Goal: Task Accomplishment & Management: Complete application form

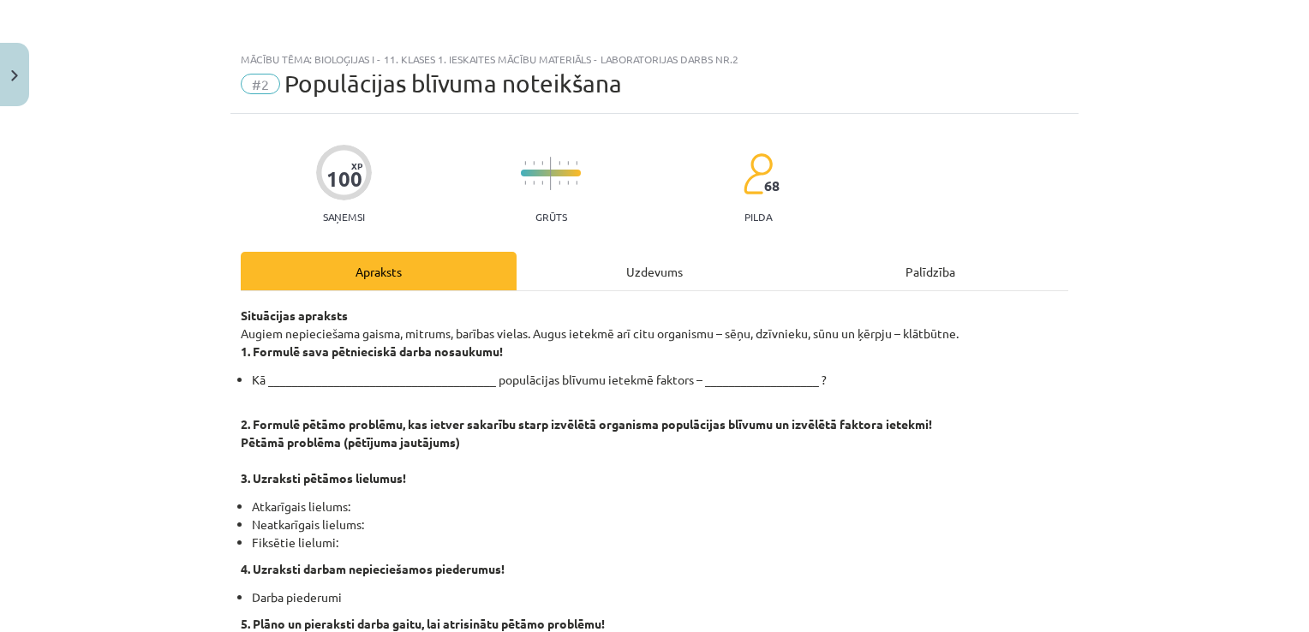
click at [667, 273] on div "Uzdevums" at bounding box center [655, 271] width 276 height 39
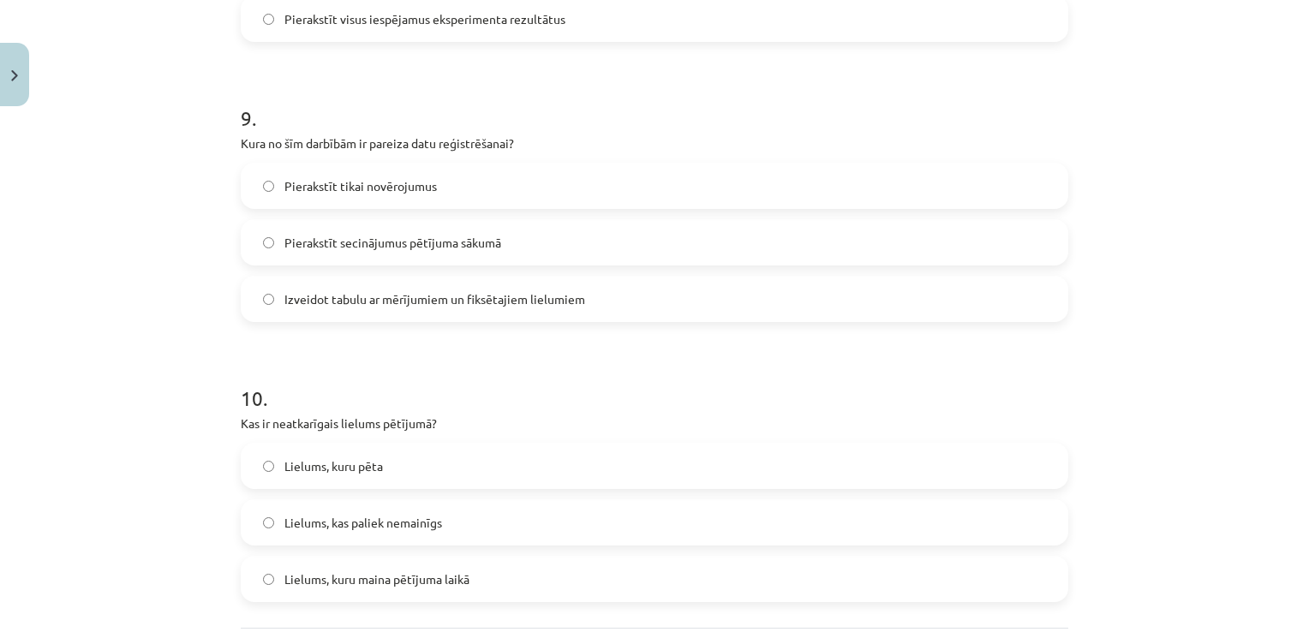
scroll to position [2673, 0]
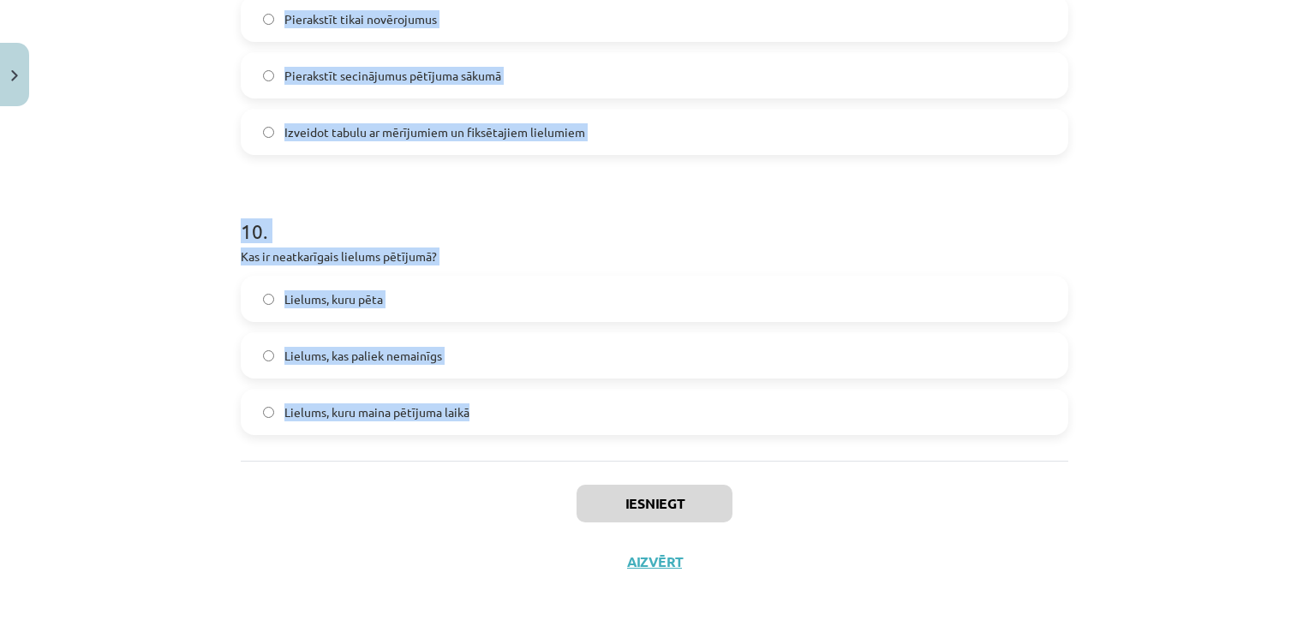
drag, startPoint x: 225, startPoint y: 337, endPoint x: 495, endPoint y: 451, distance: 293.0
copy form "6 . Lor ipsu dolors, am consectetura elitsed doei temporinc utlaboreet dolore? …"
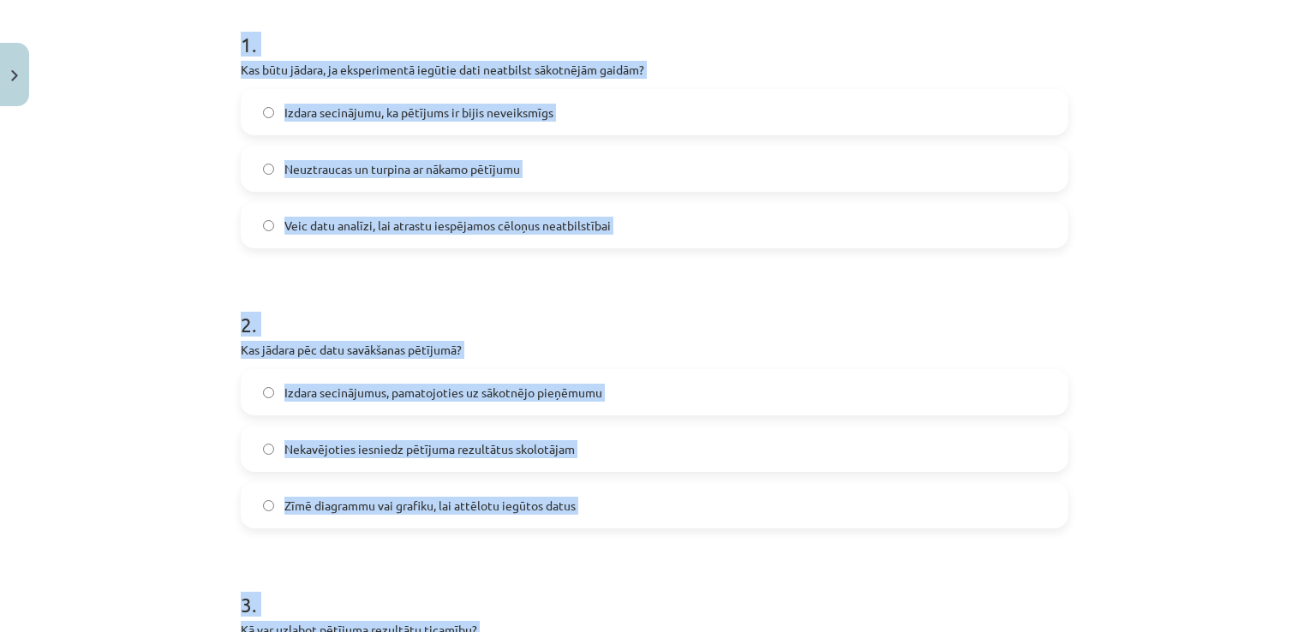
scroll to position [334, 0]
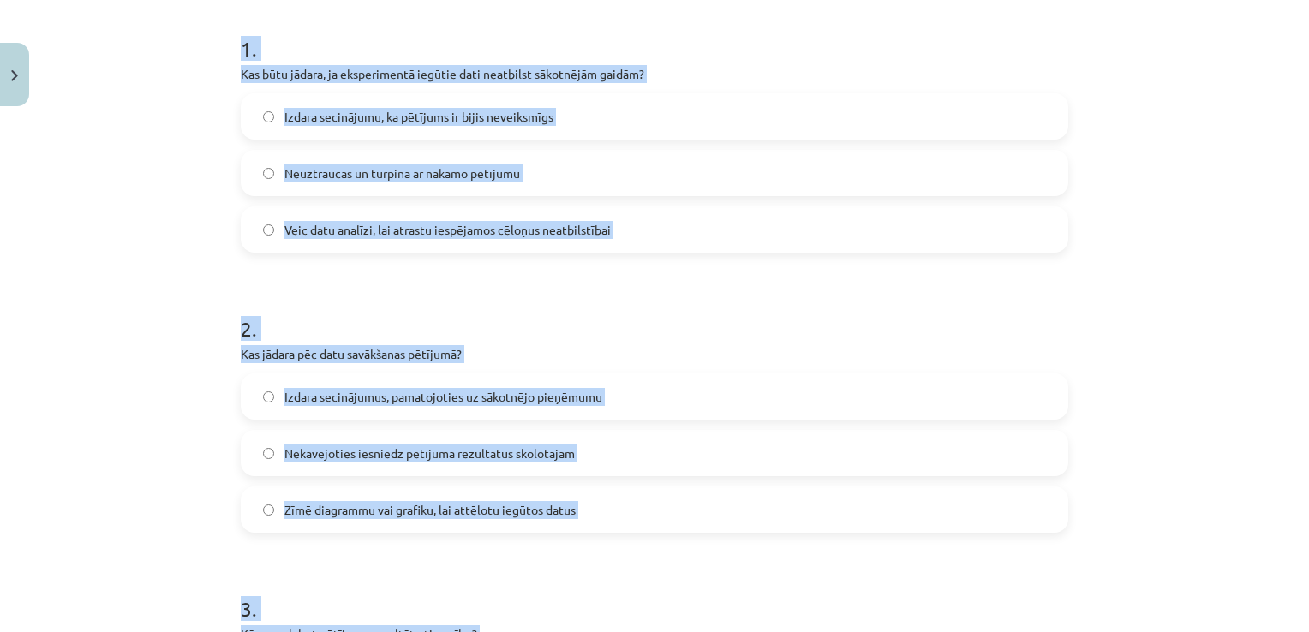
click at [440, 221] on span "Veic datu analīzi, lai atrastu iespējamos cēloņus neatbilstībai" at bounding box center [447, 230] width 326 height 18
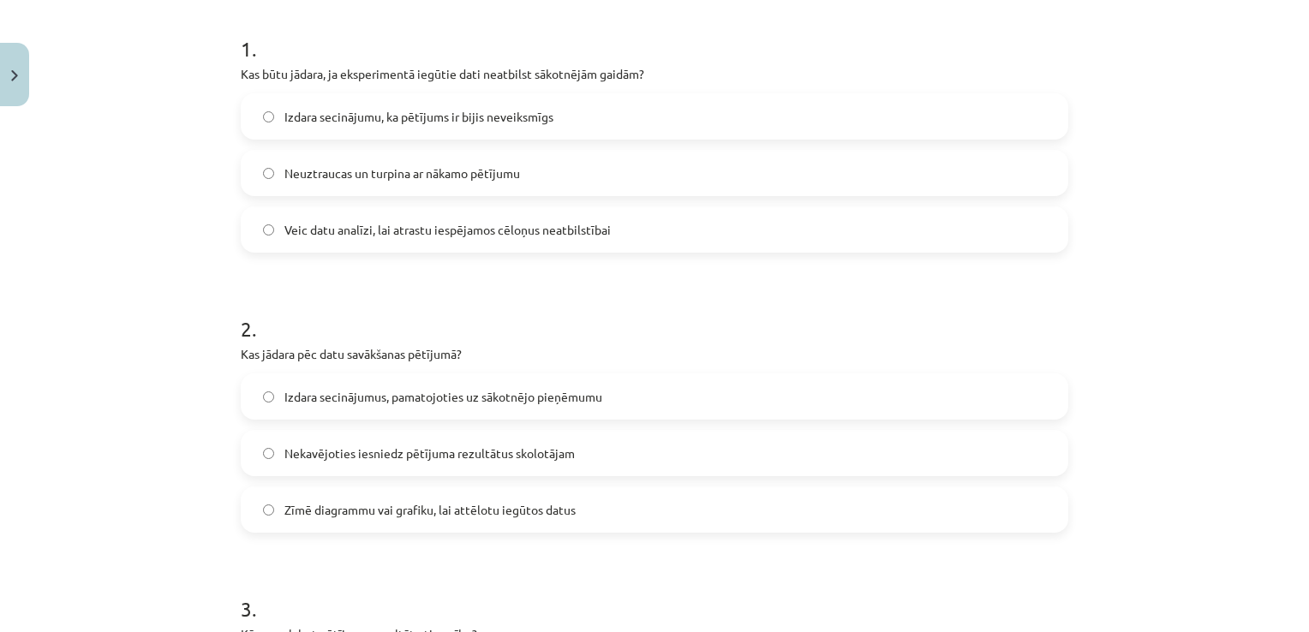
click at [348, 508] on span "Zīmē diagrammu vai grafiku, lai attēlotu iegūtos datus" at bounding box center [429, 510] width 291 height 18
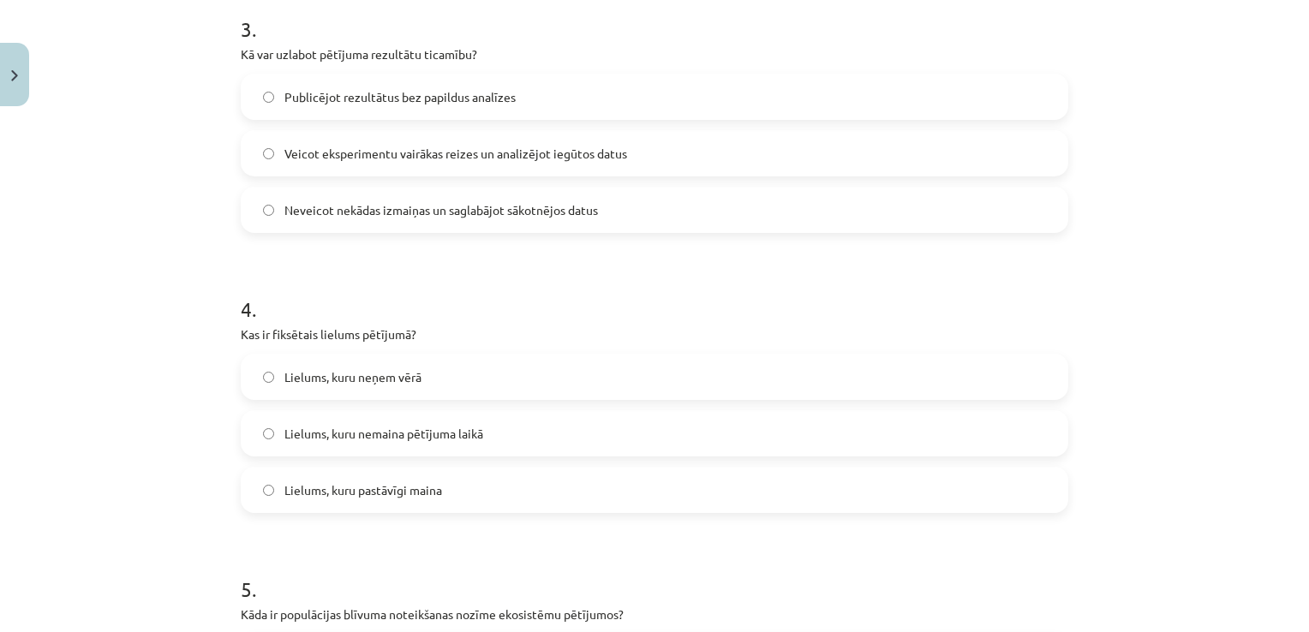
scroll to position [922, 0]
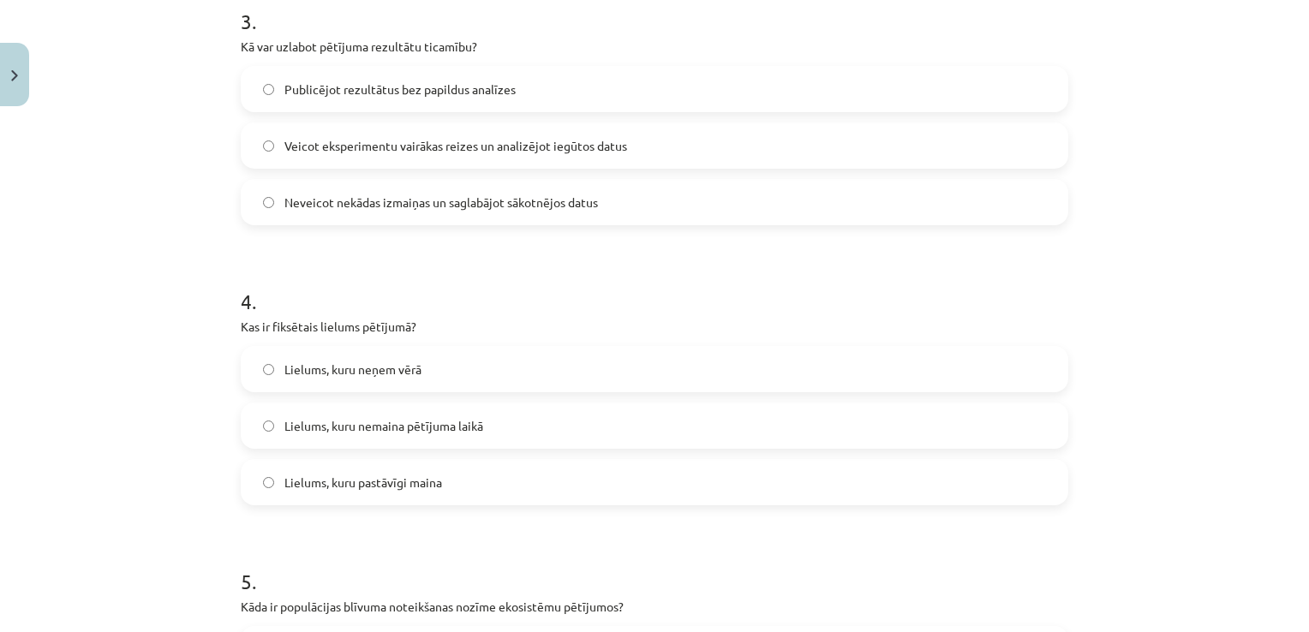
click at [432, 147] on span "Veicot eksperimentu vairākas reizes un analizējot iegūtos datus" at bounding box center [455, 146] width 343 height 18
click at [404, 428] on span "Lielums, kuru nemaina pētījuma laikā" at bounding box center [383, 426] width 199 height 18
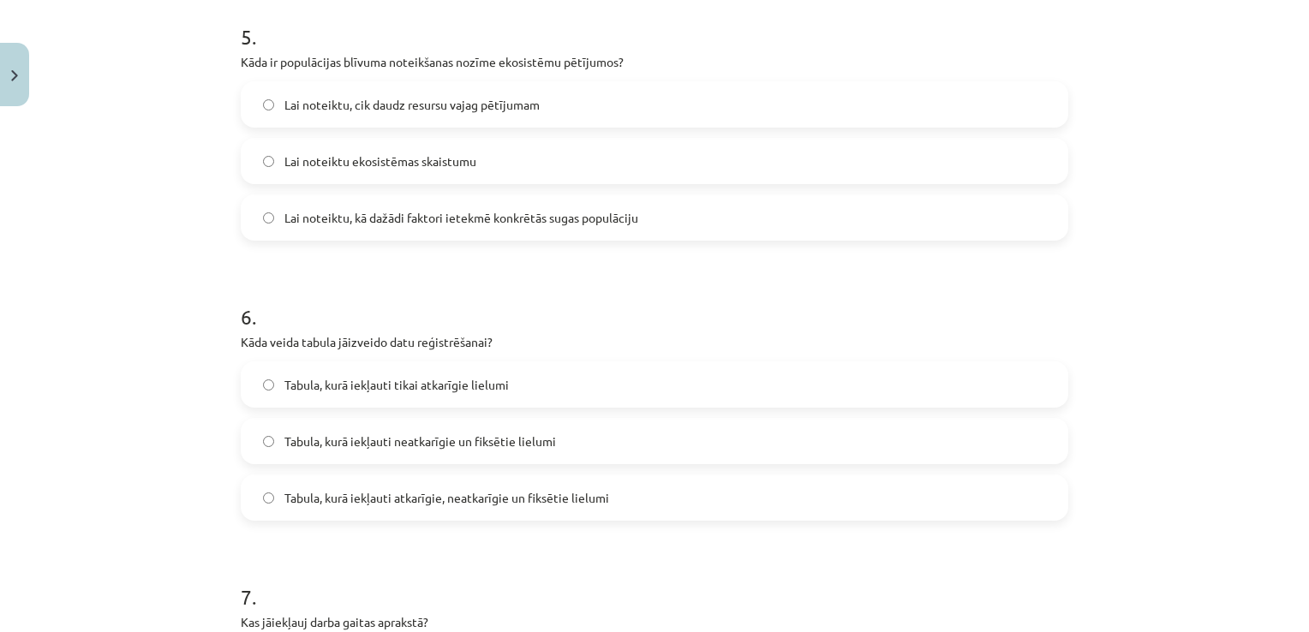
scroll to position [1474, 0]
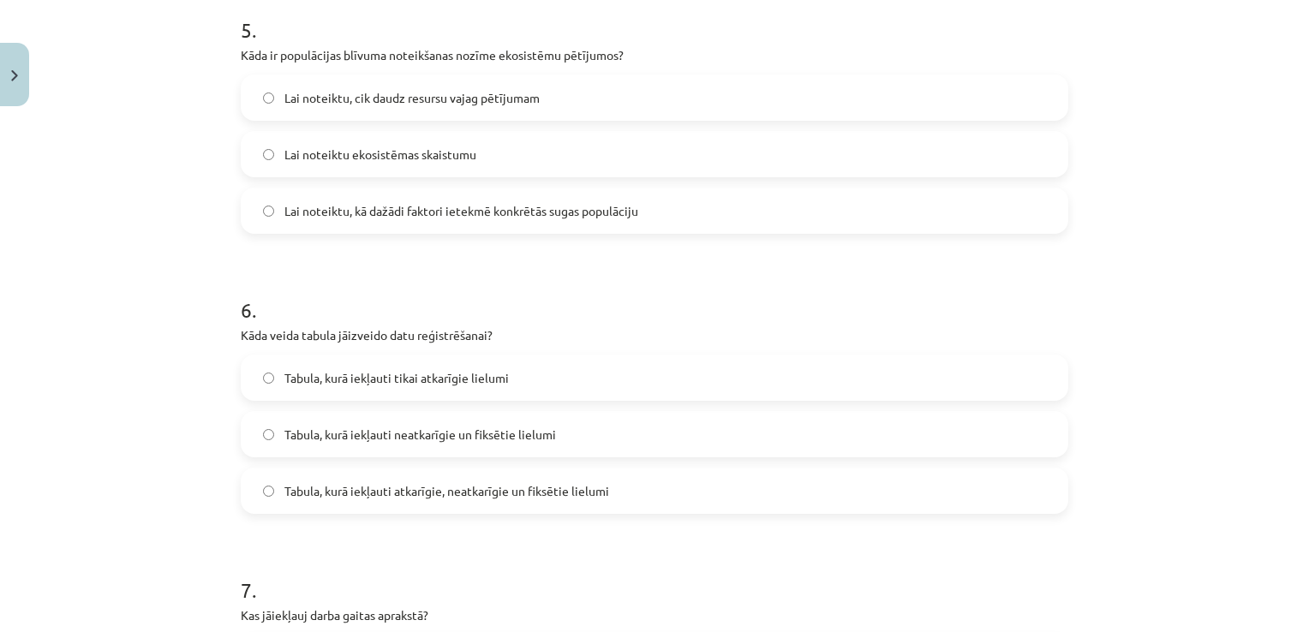
click at [365, 210] on span "Lai noteiktu, kā dažādi faktori ietekmē konkrētās sugas populāciju" at bounding box center [461, 211] width 354 height 18
click at [428, 490] on span "Tabula, kurā iekļauti atkarīgie, neatkarīgie un fiksētie lielumi" at bounding box center [446, 491] width 325 height 18
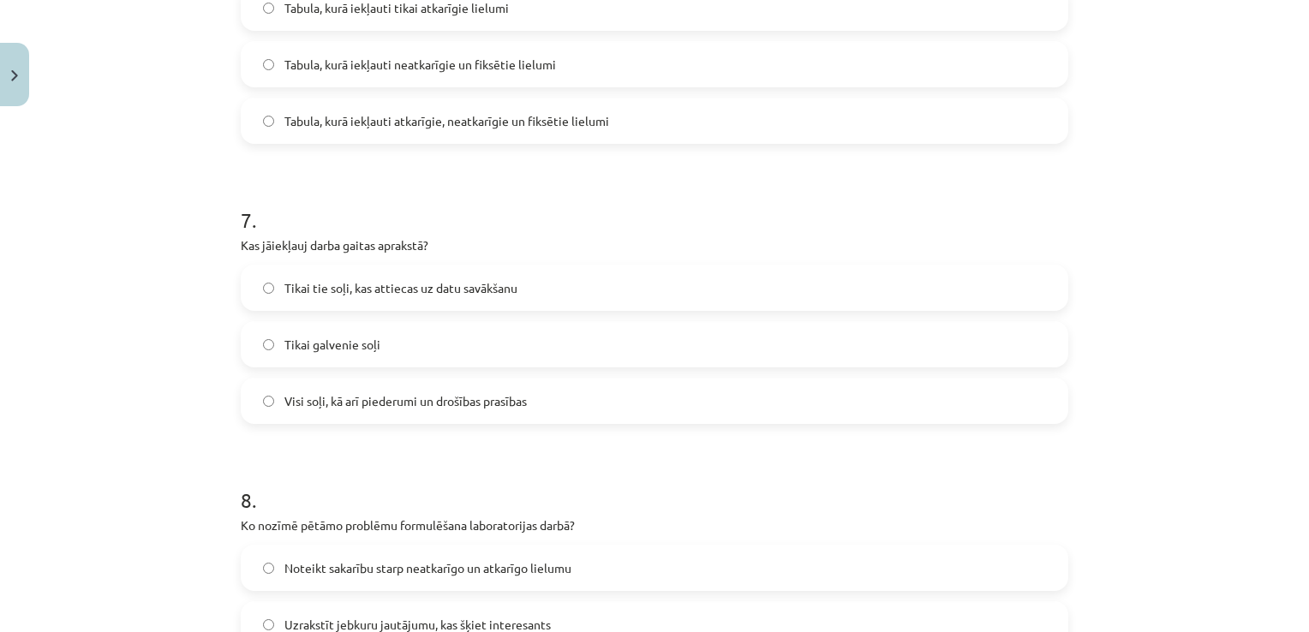
scroll to position [1855, 0]
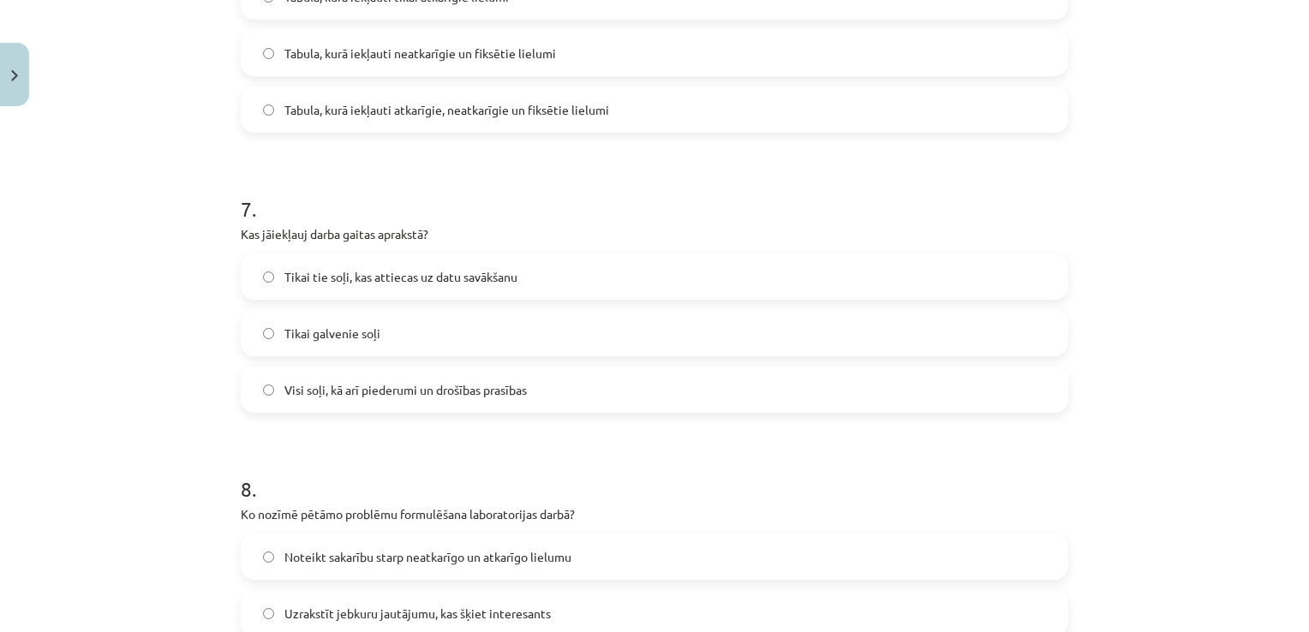
click at [531, 382] on label "Visi soļi, kā arī piederumi un drošības prasības" at bounding box center [654, 389] width 824 height 43
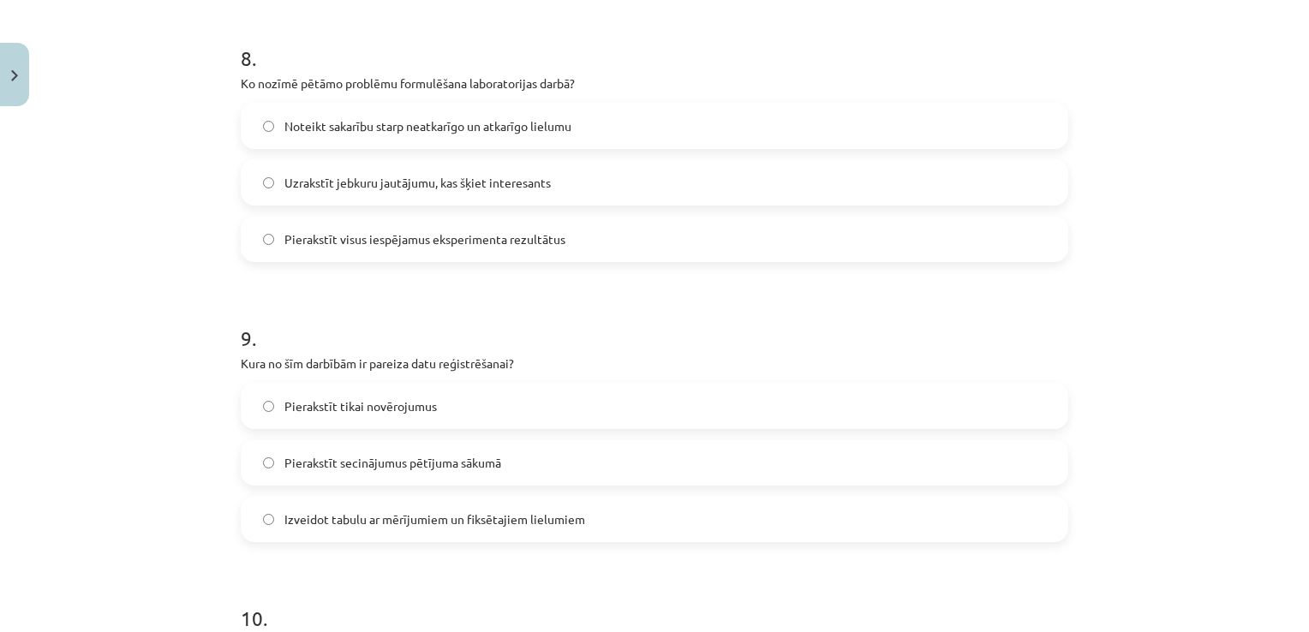
scroll to position [2289, 0]
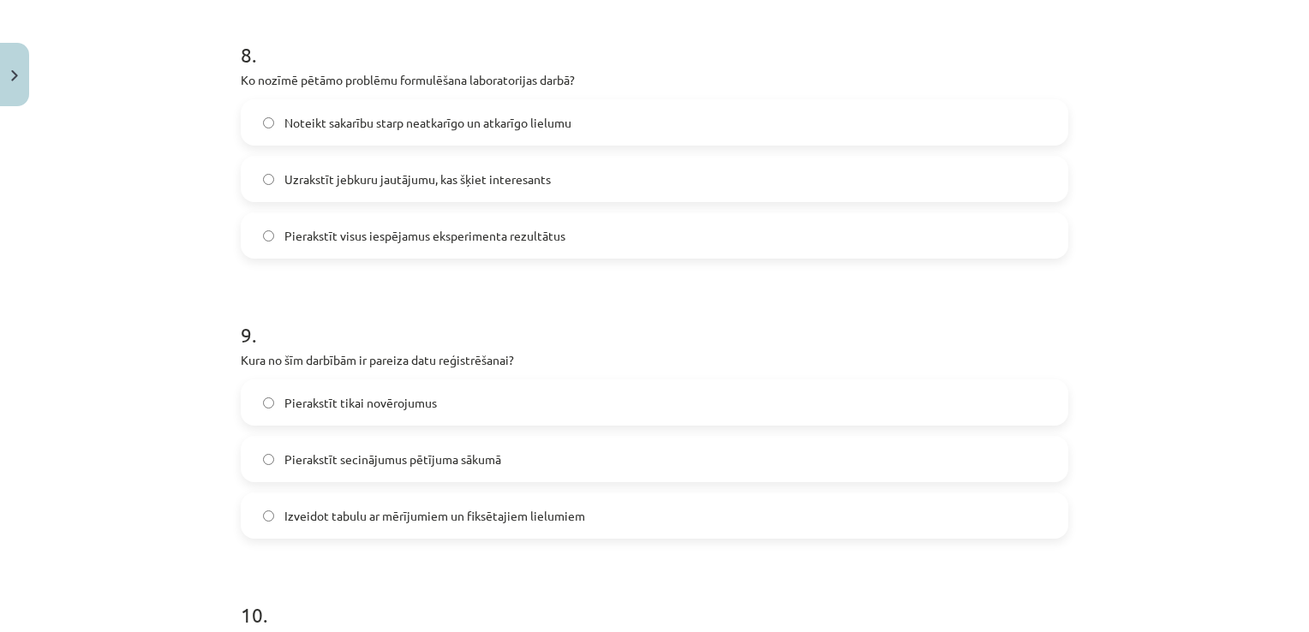
click at [377, 121] on span "Noteikt sakarību starp neatkarīgo un atkarīgo lielumu" at bounding box center [427, 123] width 287 height 18
click at [447, 512] on span "Izveidot tabulu ar mērījumiem un fiksētajiem lielumiem" at bounding box center [434, 516] width 301 height 18
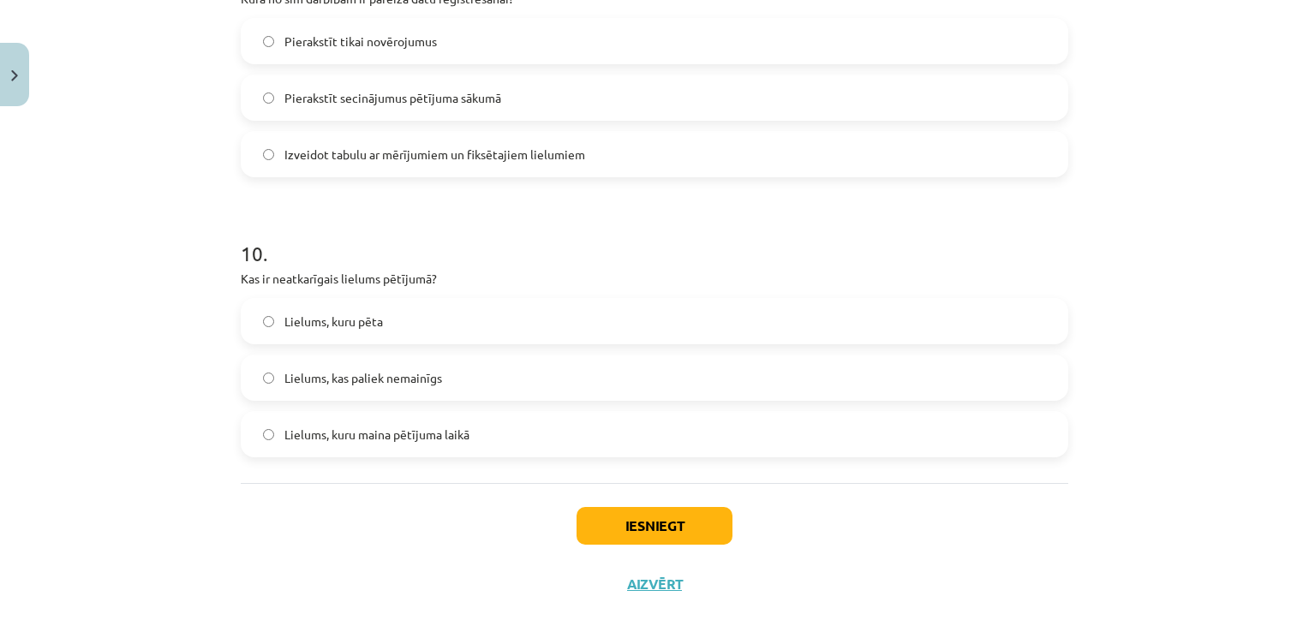
scroll to position [2673, 0]
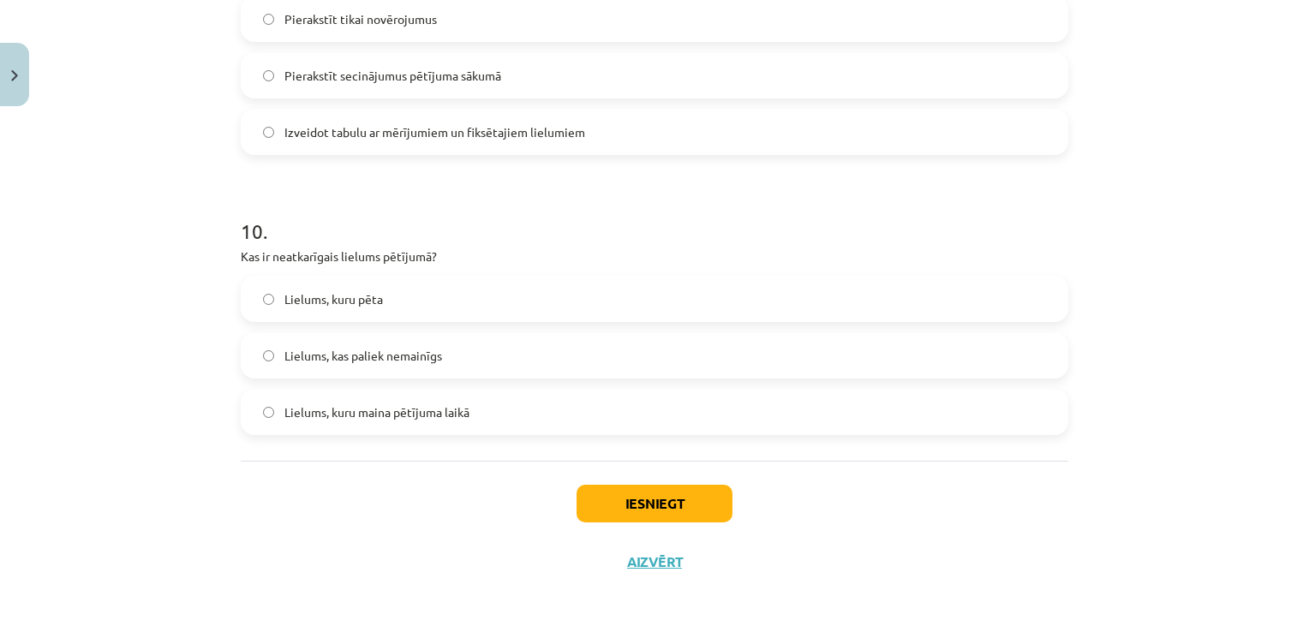
click at [373, 414] on span "Lielums, kuru maina pētījuma laikā" at bounding box center [376, 413] width 185 height 18
click at [695, 492] on button "Iesniegt" at bounding box center [655, 504] width 156 height 38
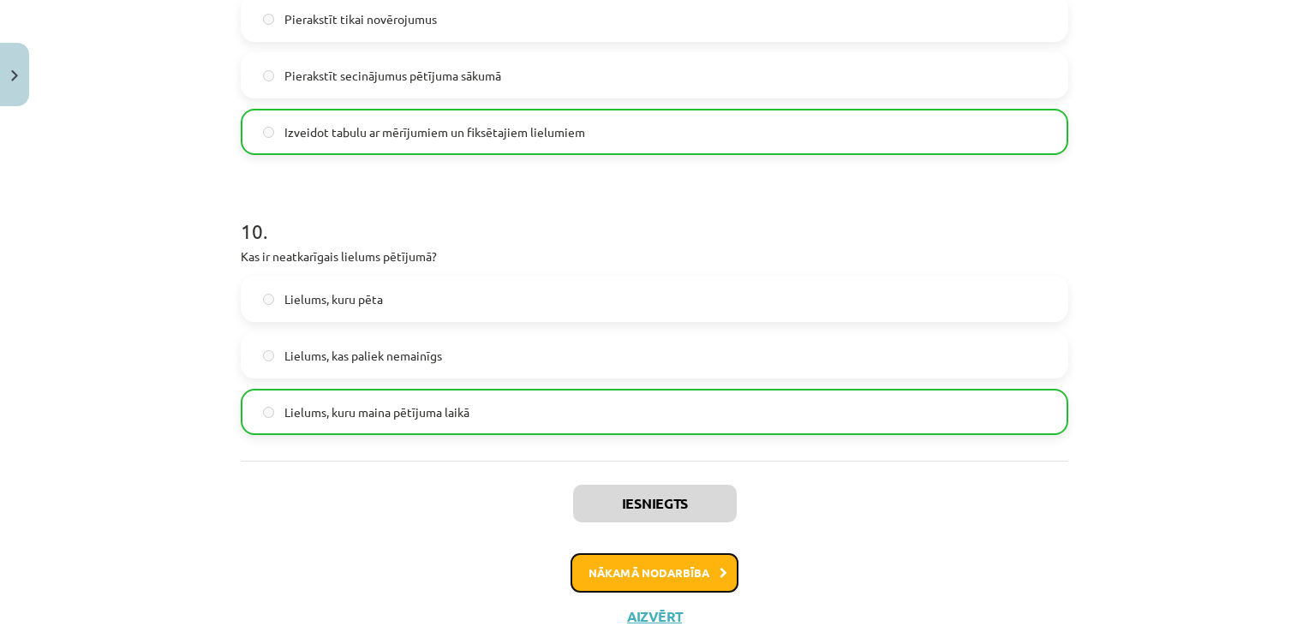
click at [651, 577] on button "Nākamā nodarbība" at bounding box center [655, 572] width 168 height 39
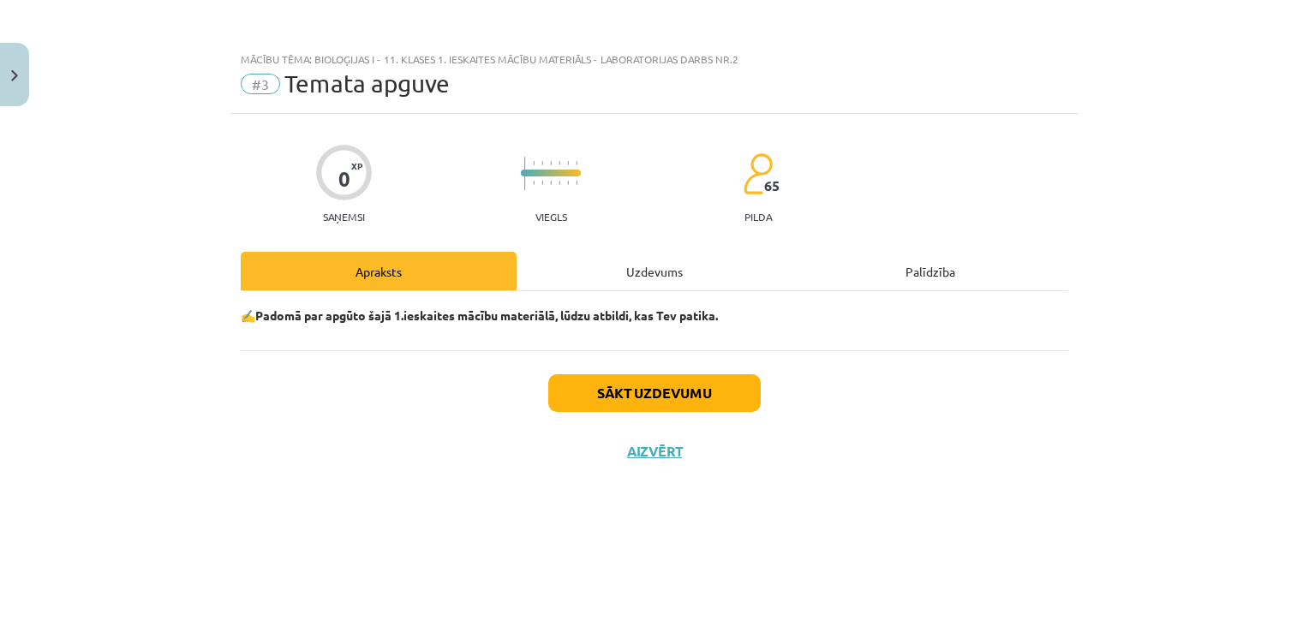
click at [653, 269] on div "Uzdevums" at bounding box center [655, 271] width 276 height 39
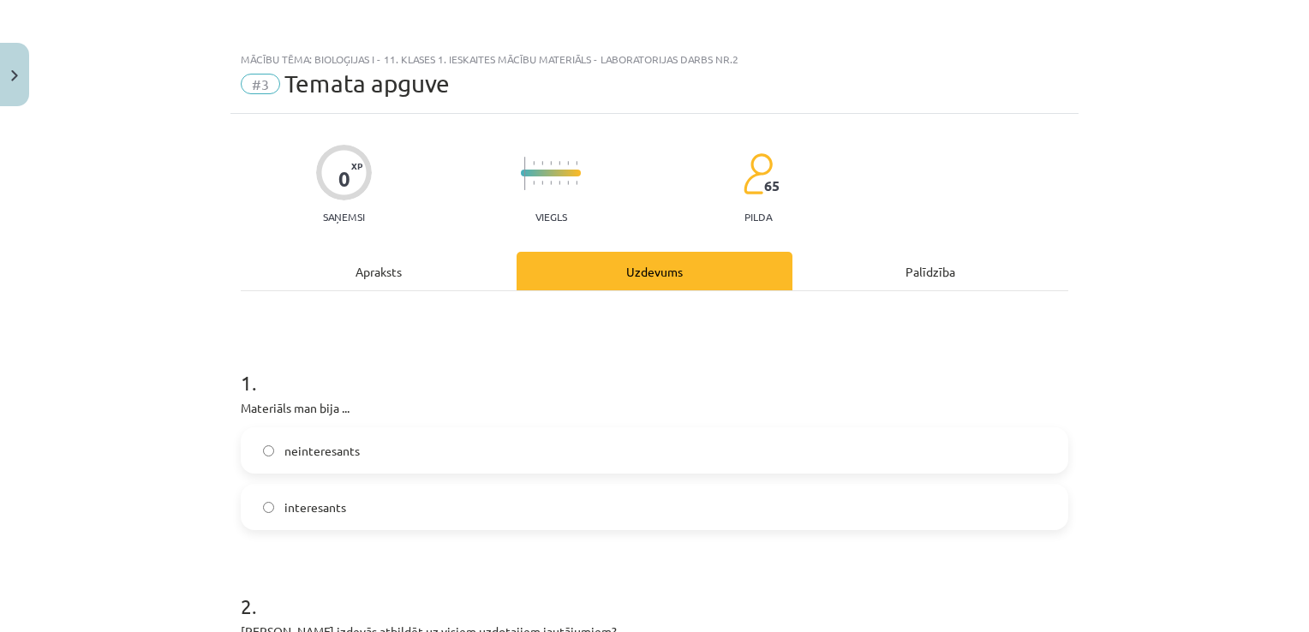
click at [383, 456] on label "neinteresants" at bounding box center [654, 450] width 824 height 43
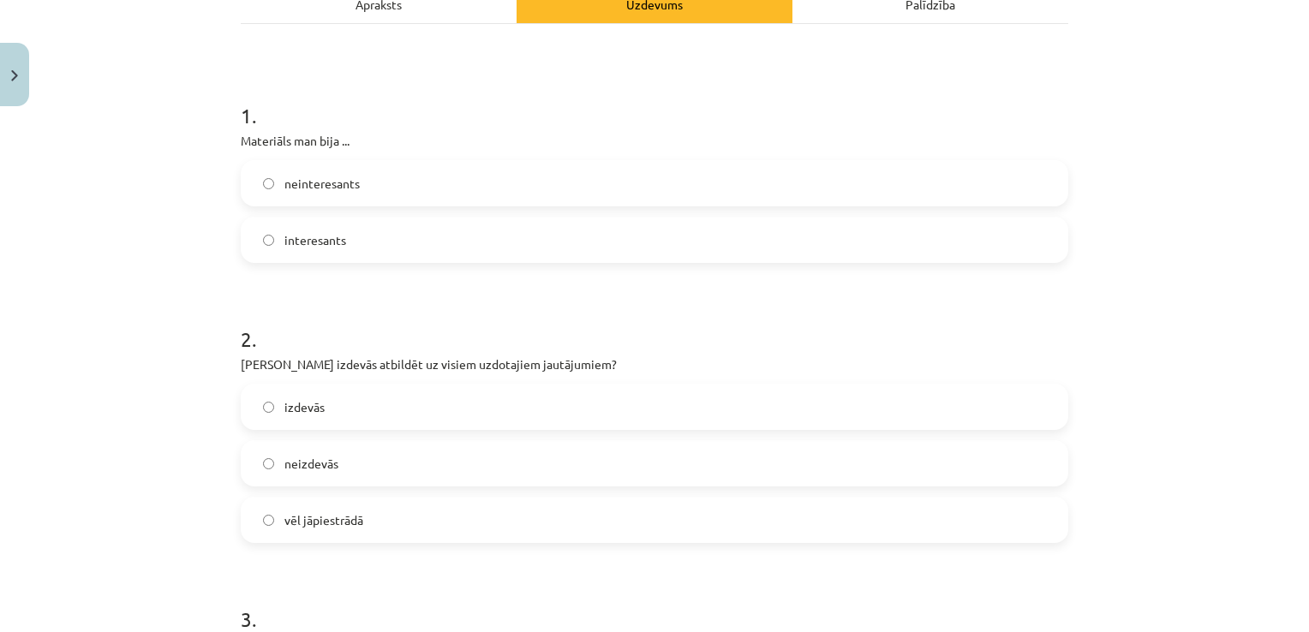
scroll to position [329, 0]
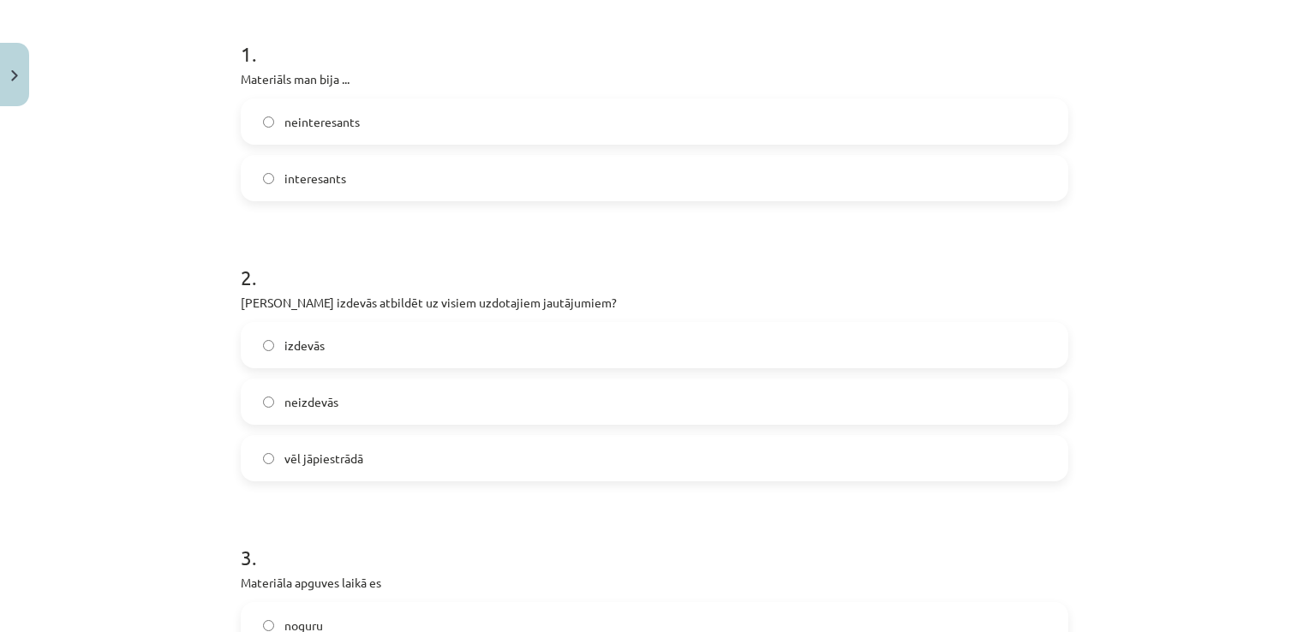
click at [488, 175] on label "interesants" at bounding box center [654, 178] width 824 height 43
click at [391, 458] on label "vēl jāpiestrādā" at bounding box center [654, 458] width 824 height 43
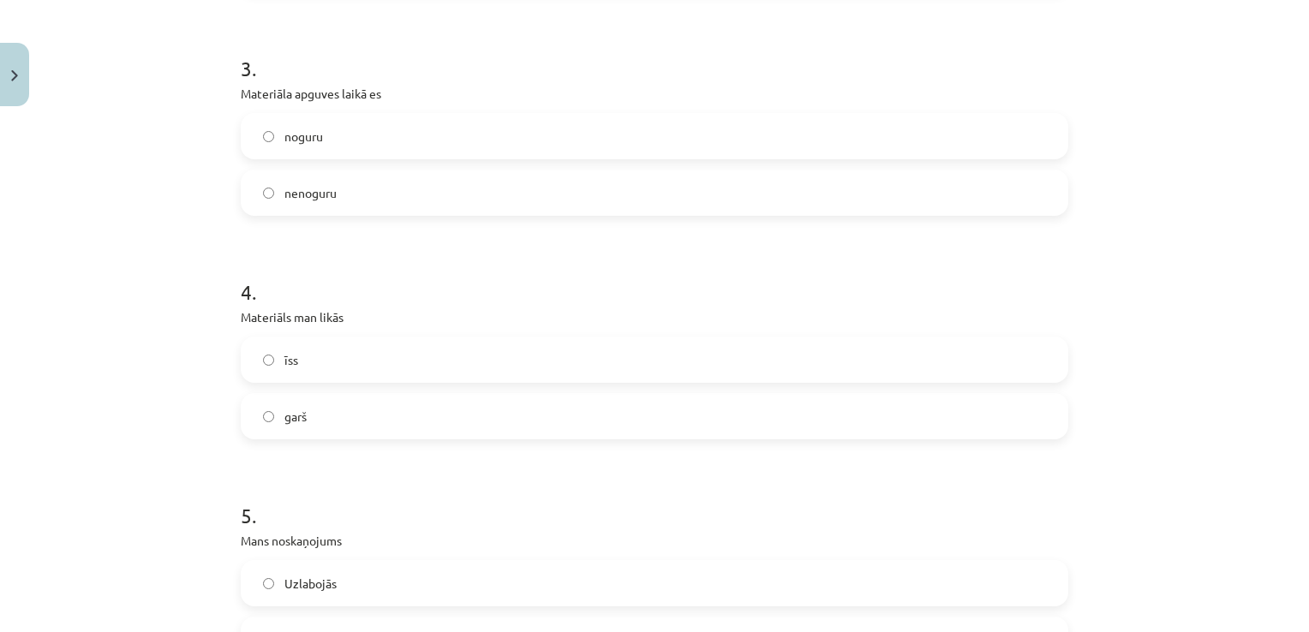
scroll to position [823, 0]
click at [374, 134] on label "noguru" at bounding box center [654, 132] width 824 height 43
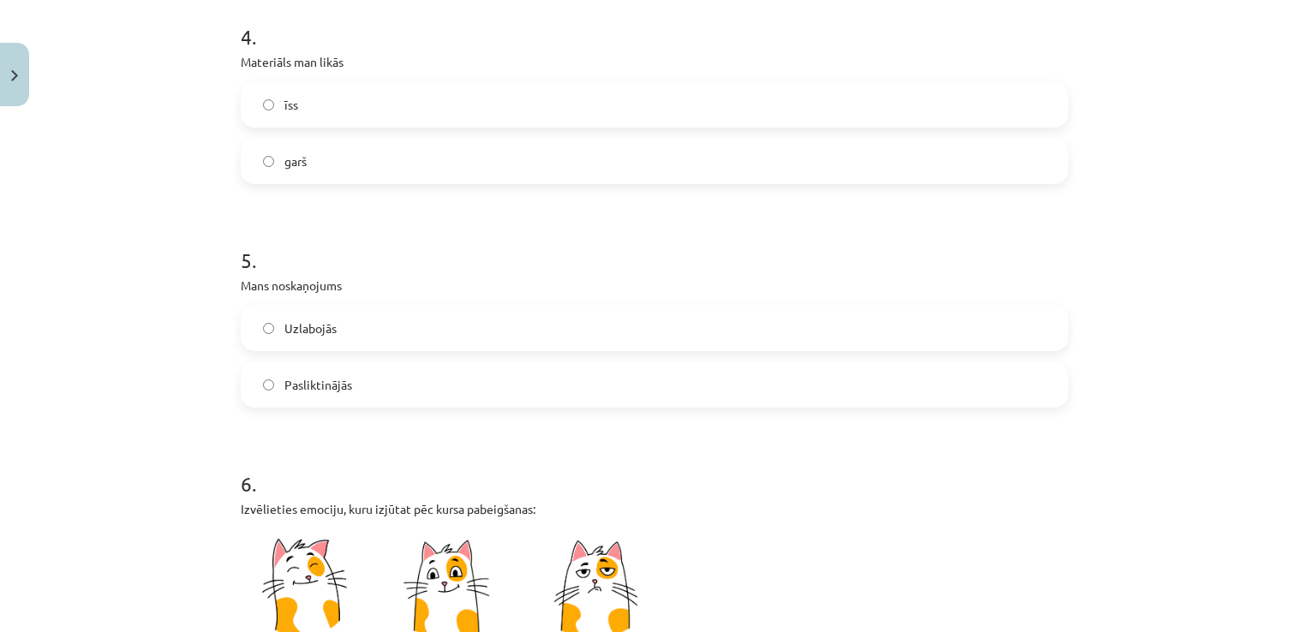
scroll to position [1079, 0]
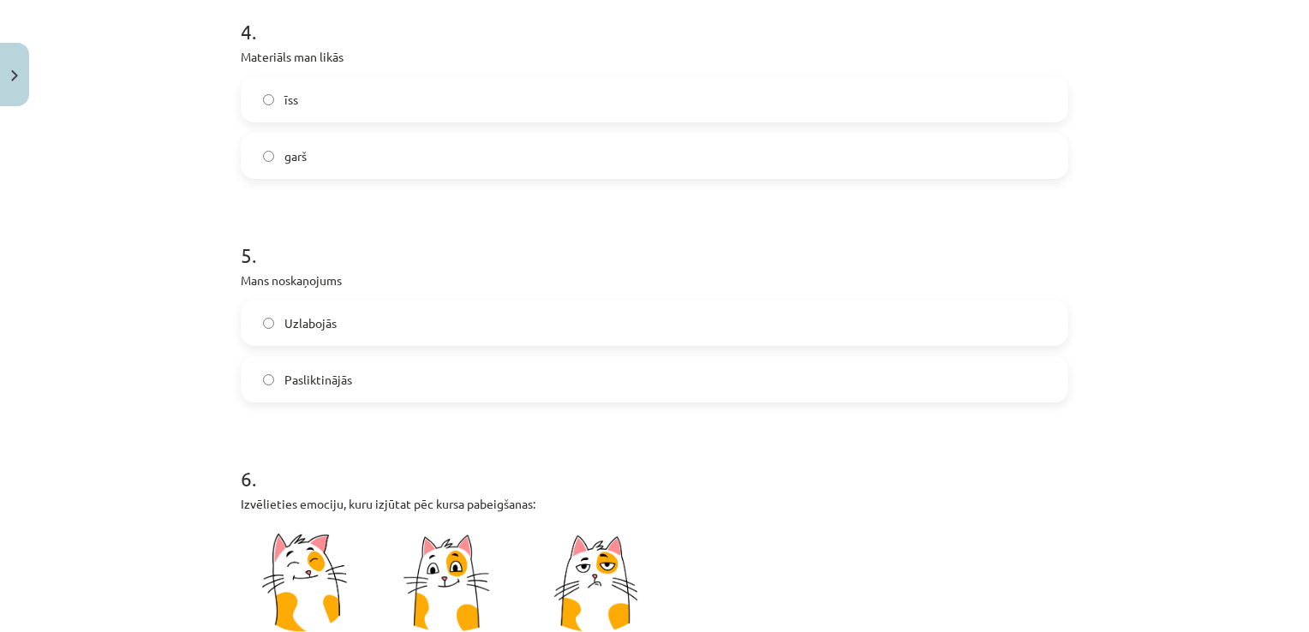
click at [320, 168] on label "garš" at bounding box center [654, 156] width 824 height 43
click at [346, 368] on label "Pasliktinājās" at bounding box center [654, 379] width 824 height 43
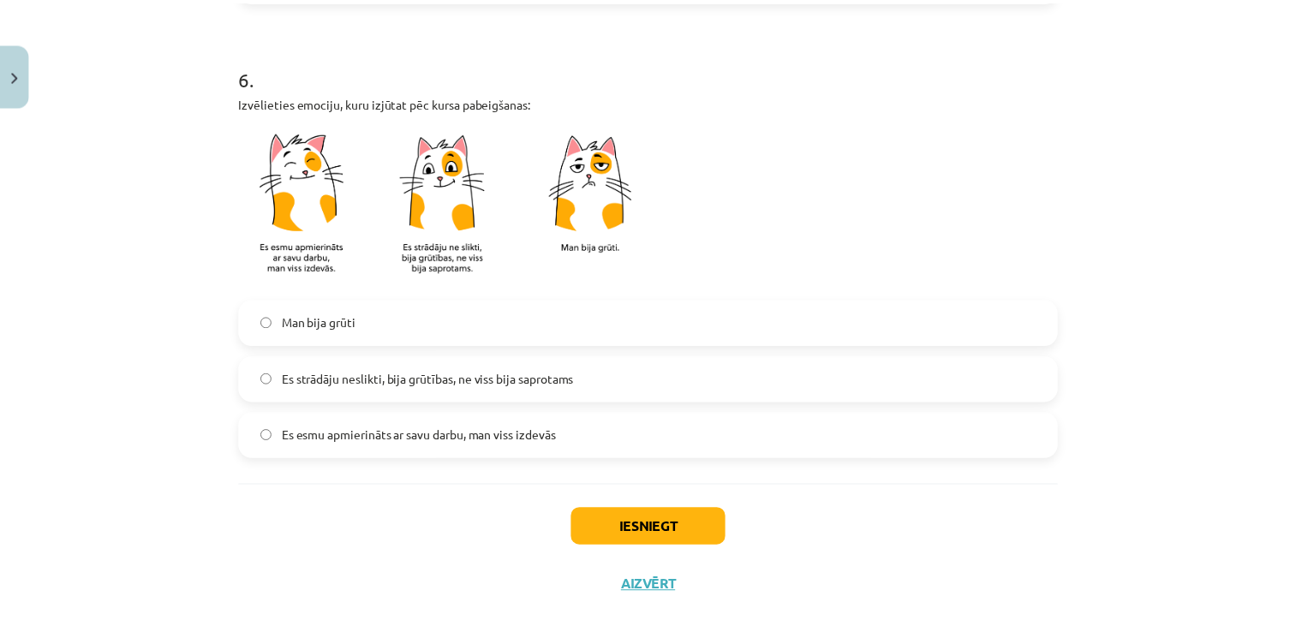
scroll to position [1495, 0]
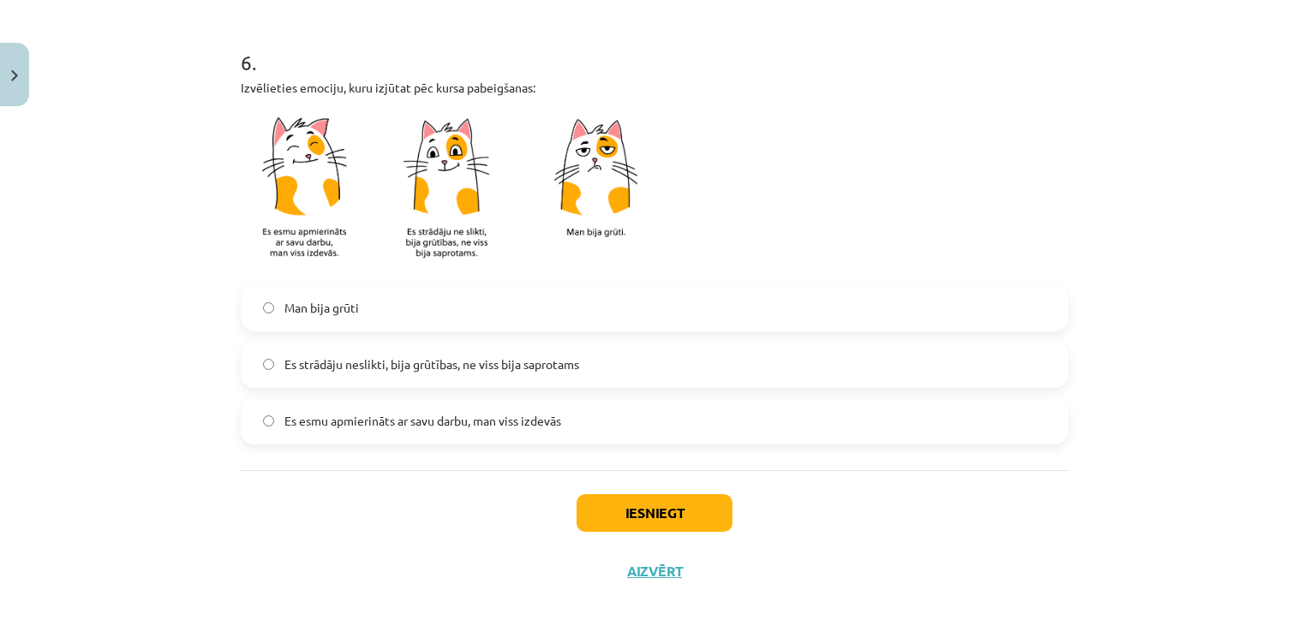
click at [428, 368] on span "Es strādāju neslikti, bija grūtības, ne viss bija saprotams" at bounding box center [431, 365] width 295 height 18
click at [665, 509] on button "Iesniegt" at bounding box center [655, 513] width 156 height 38
click at [642, 517] on button "Iesniegt" at bounding box center [655, 513] width 156 height 38
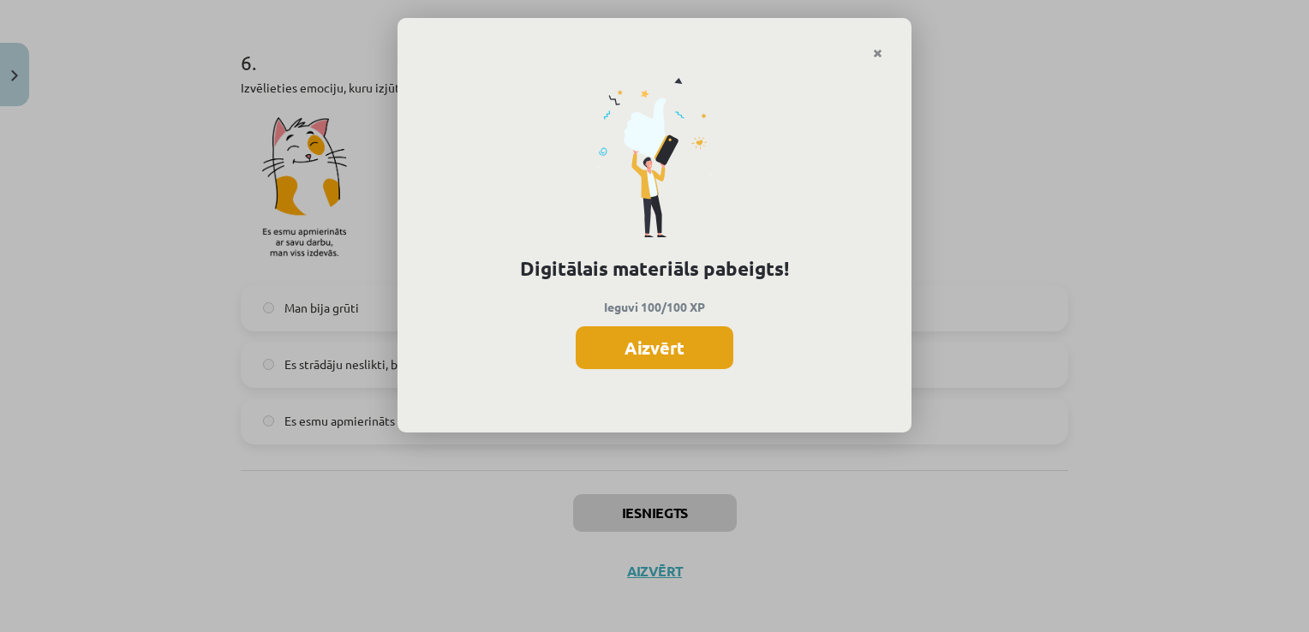
click at [675, 351] on button "Aizvērt" at bounding box center [655, 347] width 158 height 43
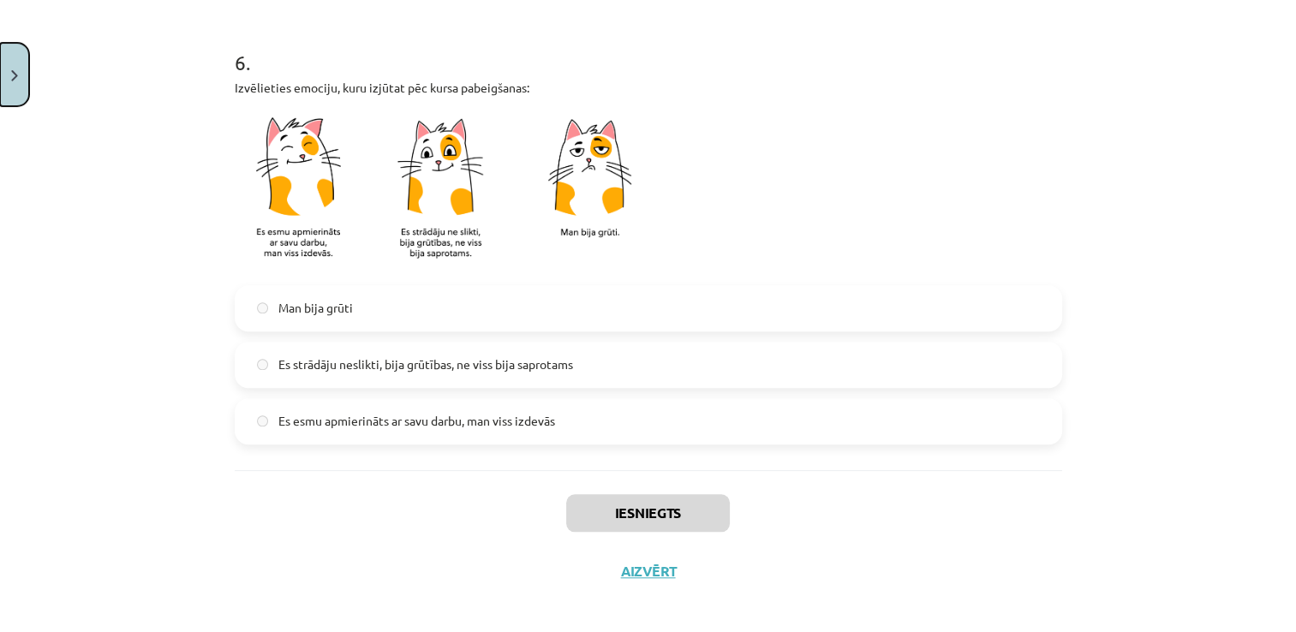
click at [19, 77] on button "Close" at bounding box center [14, 74] width 29 height 63
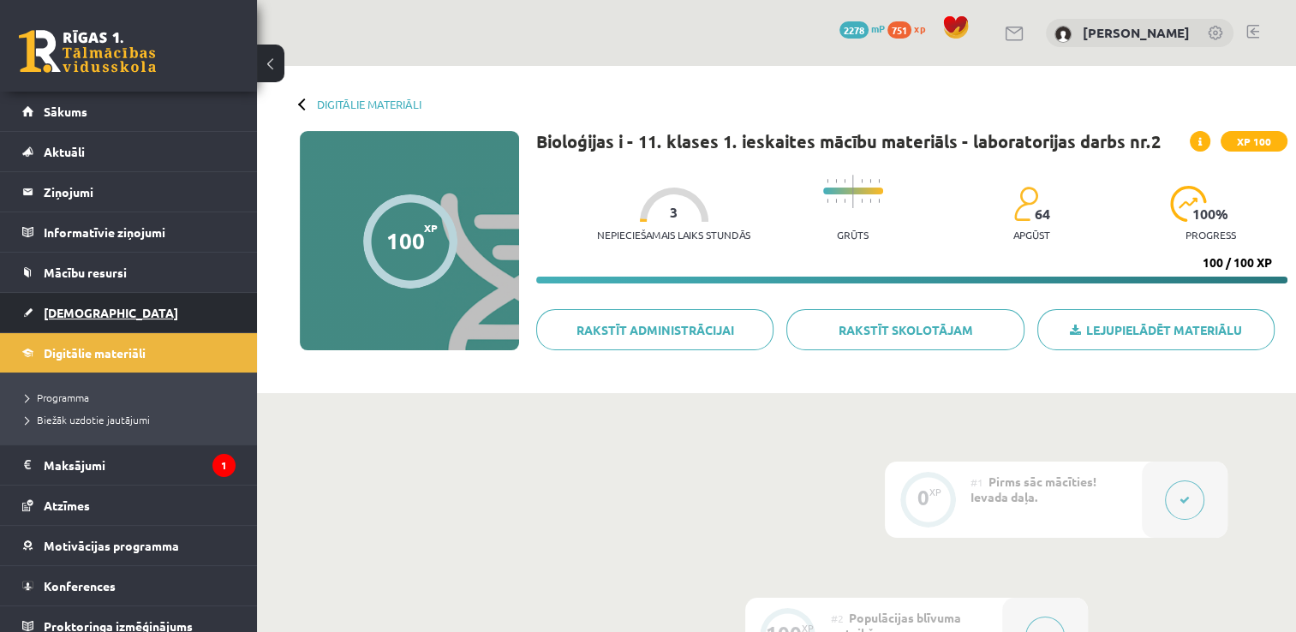
click at [164, 311] on link "[DEMOGRAPHIC_DATA]" at bounding box center [128, 312] width 213 height 39
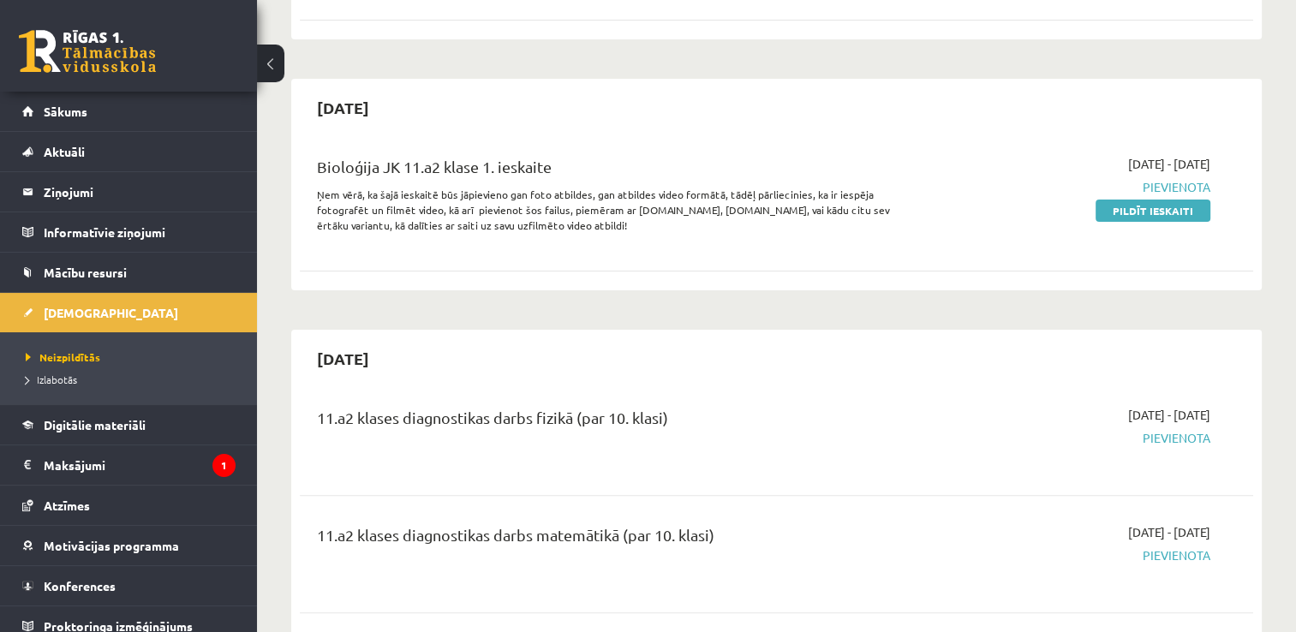
scroll to position [292, 0]
